Goal: Navigation & Orientation: Find specific page/section

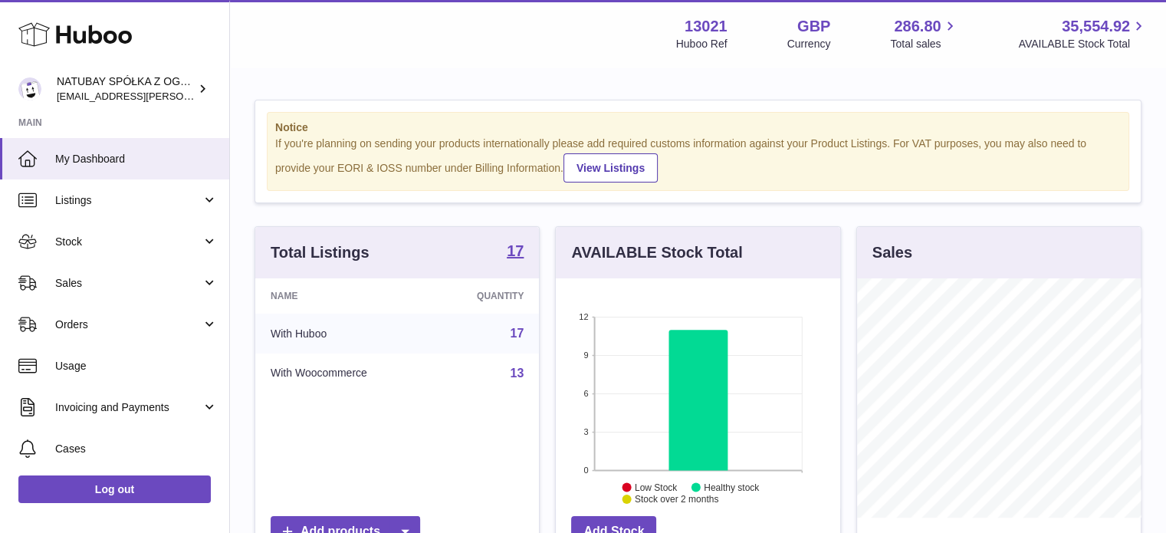
scroll to position [239, 284]
click at [110, 262] on link "Sales" at bounding box center [114, 282] width 229 height 41
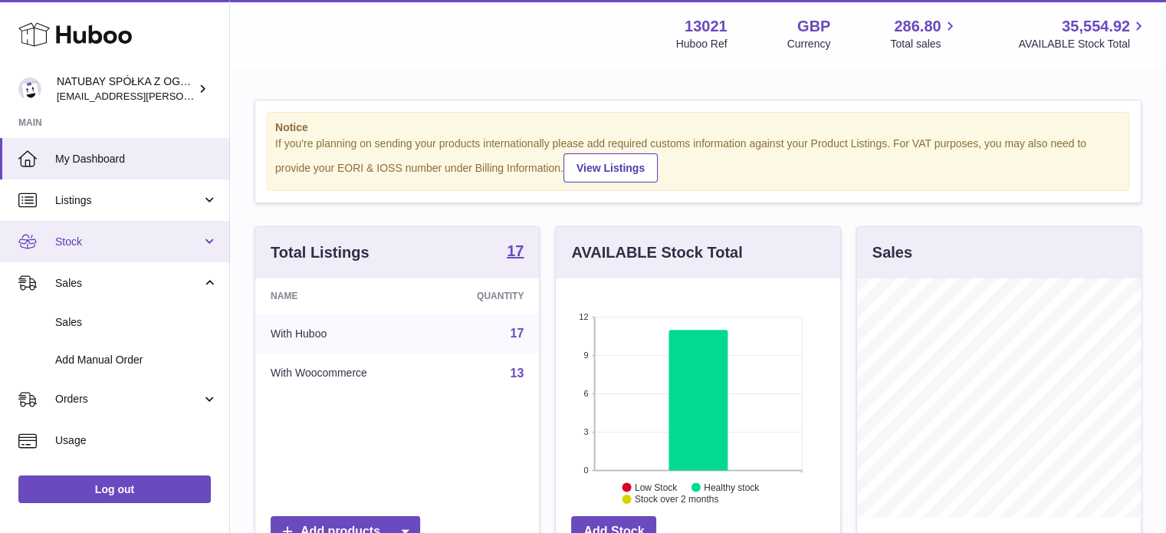
click at [115, 248] on link "Stock" at bounding box center [114, 241] width 229 height 41
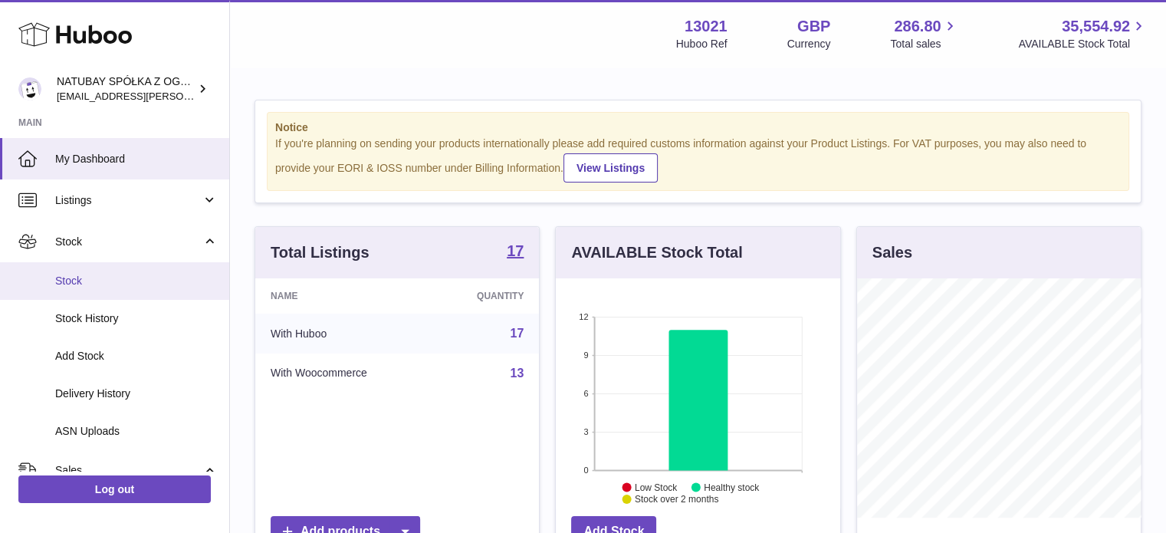
click at [117, 269] on link "Stock" at bounding box center [114, 281] width 229 height 38
